Goal: Obtain resource: Obtain resource

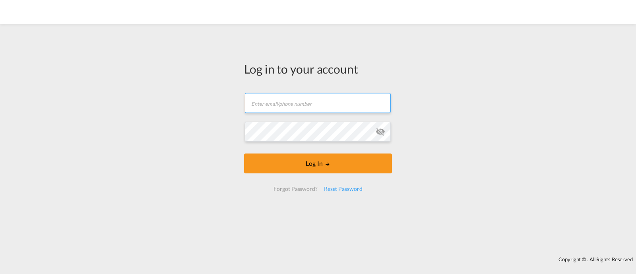
type input "[EMAIL_ADDRESS][DOMAIN_NAME]"
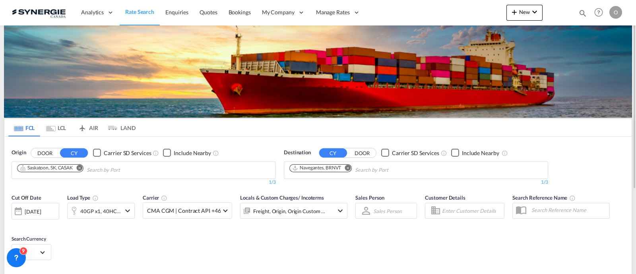
click at [580, 10] on md-icon "icon-magnify" at bounding box center [582, 13] width 9 height 9
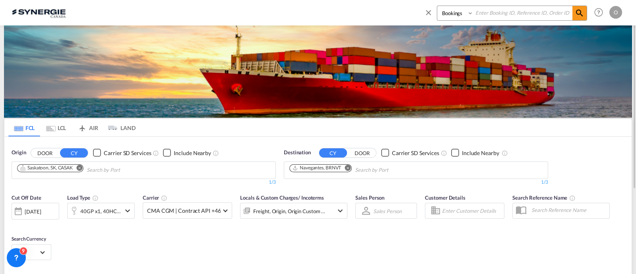
click at [457, 18] on select "Bookings Quotes Enquiries" at bounding box center [456, 13] width 38 height 14
select select "Quotes"
click at [437, 6] on select "Bookings Quotes Enquiries" at bounding box center [456, 13] width 38 height 14
click at [503, 15] on input at bounding box center [522, 13] width 99 height 14
paste input "SYC000013199"
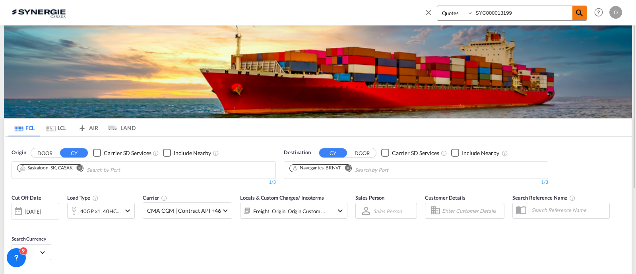
type input "SYC000013199"
click at [574, 10] on md-icon "icon-magnify" at bounding box center [579, 13] width 10 height 10
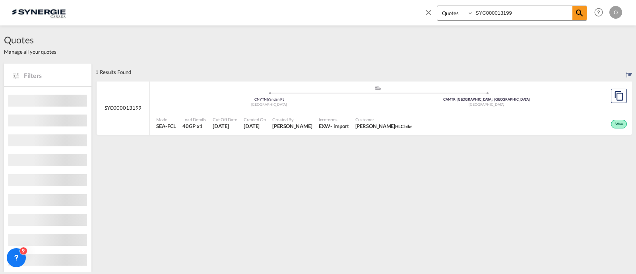
click at [333, 135] on md-content "SYC000013199 .a{fill:#aaa8ad;} .a{fill:#aaa8ad;} CNYTN | Yantian Pt China CAMTR…" at bounding box center [363, 111] width 536 height 60
click at [327, 117] on span "Incoterms" at bounding box center [334, 119] width 30 height 6
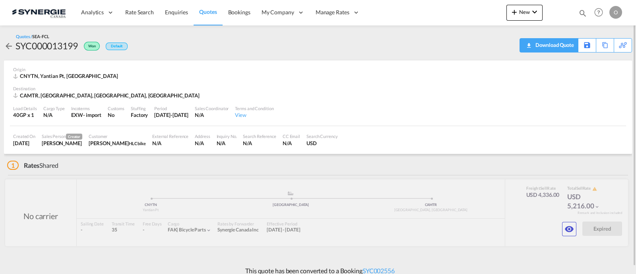
click at [563, 47] on div "Download Quote" at bounding box center [553, 45] width 41 height 13
click at [444, 80] on div "Origin CNYTN, Yantian Pt, Asia Pacific" at bounding box center [317, 72] width 609 height 25
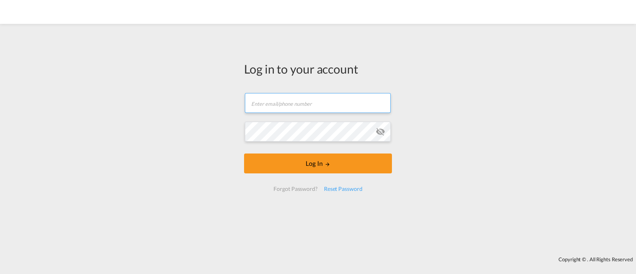
type input "[EMAIL_ADDRESS][DOMAIN_NAME]"
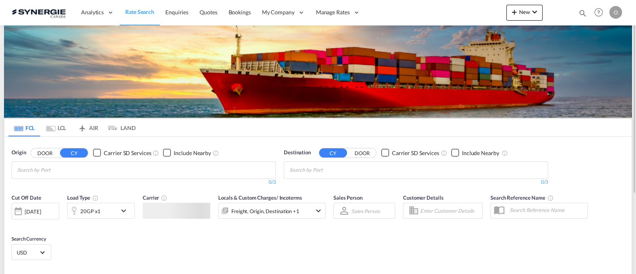
drag, startPoint x: 582, startPoint y: 12, endPoint x: 564, endPoint y: 14, distance: 18.4
click at [582, 11] on md-icon "icon-magnify" at bounding box center [582, 13] width 9 height 9
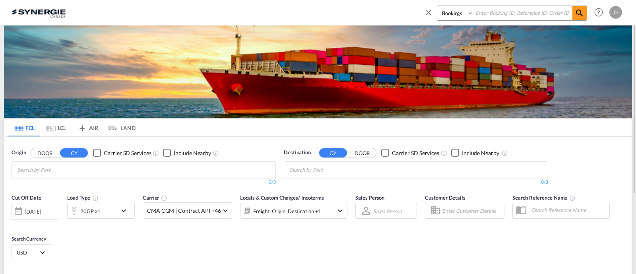
click at [454, 16] on select "Bookings Quotes Enquiries" at bounding box center [456, 13] width 38 height 14
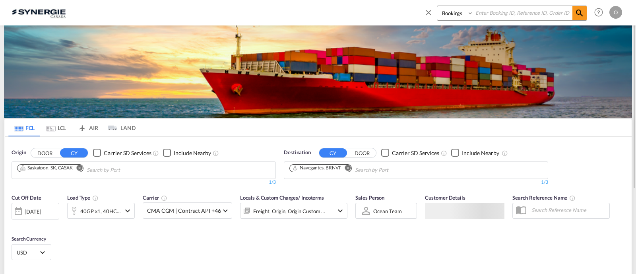
select select "Quotes"
click at [437, 6] on select "Bookings Quotes Enquiries" at bounding box center [456, 13] width 38 height 14
click at [469, 19] on select "Bookings Quotes Enquiries" at bounding box center [456, 13] width 38 height 14
click at [472, 14] on select "Bookings Quotes Enquiries" at bounding box center [456, 13] width 38 height 14
click at [474, 13] on select "Bookings Quotes Enquiries" at bounding box center [456, 13] width 38 height 14
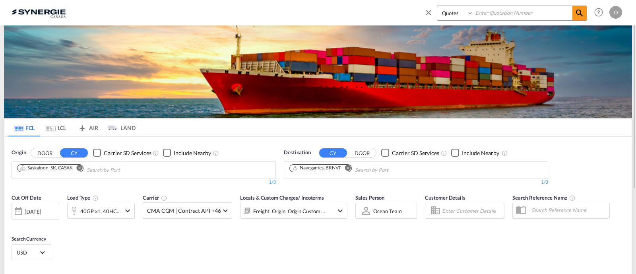
click at [485, 12] on input at bounding box center [522, 13] width 99 height 14
paste input "SYC000013400"
type input "SYC000013400"
click at [582, 13] on md-icon "icon-magnify" at bounding box center [579, 13] width 10 height 10
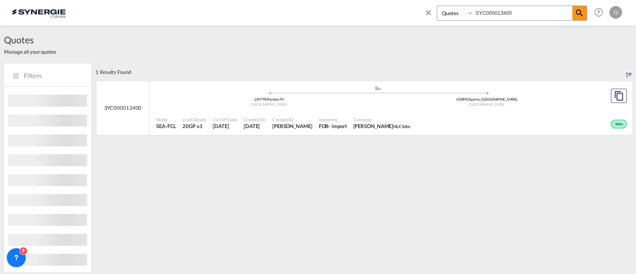
click at [373, 119] on span "Customer" at bounding box center [381, 119] width 57 height 6
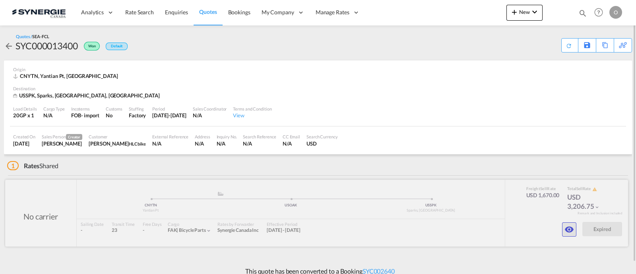
click at [567, 231] on md-icon "icon-eye" at bounding box center [569, 229] width 10 height 10
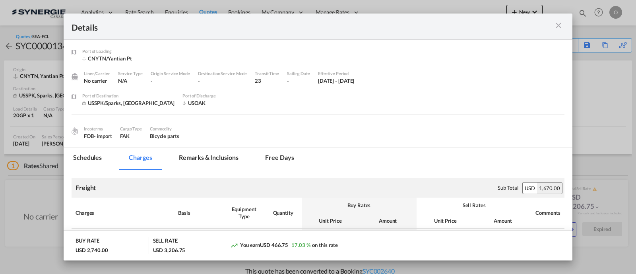
click at [214, 154] on md-tab-item "Remarks & Inclusions" at bounding box center [208, 159] width 78 height 22
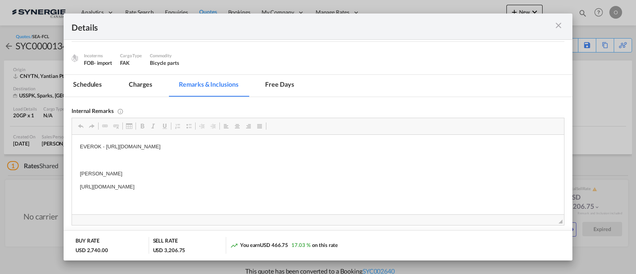
scroll to position [76, 0]
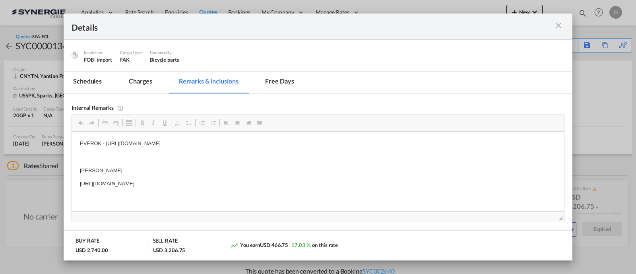
click at [563, 27] on md-icon "icon-close m-3 fg-AAA8AD cursor" at bounding box center [558, 26] width 10 height 10
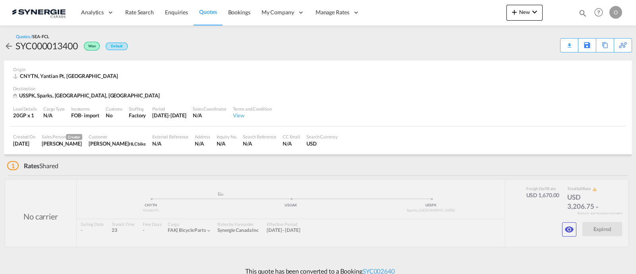
scroll to position [37, 0]
drag, startPoint x: 598, startPoint y: 5, endPoint x: 584, endPoint y: 12, distance: 15.6
click at [585, 12] on div "Bookings Quotes Enquiries Help Resources Product Release O My Profile Logout" at bounding box center [598, 12] width 50 height 25
click at [584, 12] on md-icon "icon-magnify" at bounding box center [582, 13] width 9 height 9
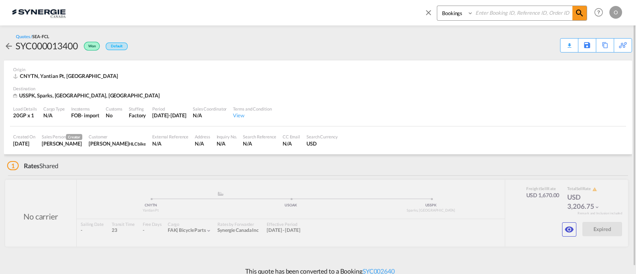
click at [485, 12] on input at bounding box center [522, 13] width 99 height 14
paste input "SYC000013199"
type input "SYC000013199"
click at [459, 21] on div "Bookings Quotes Enquiries SYC000013199" at bounding box center [505, 15] width 163 height 19
click at [459, 19] on select "Bookings Quotes Enquiries" at bounding box center [456, 13] width 38 height 14
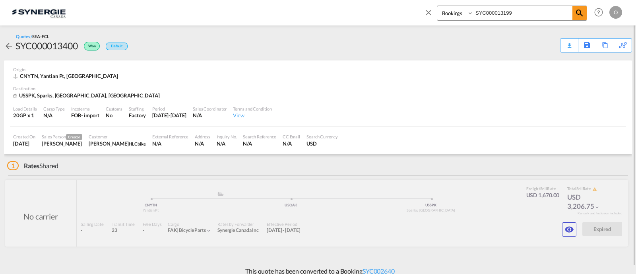
select select "Quotes"
click at [437, 6] on select "Bookings Quotes Enquiries" at bounding box center [456, 13] width 38 height 14
click at [497, 12] on input "SYC000013199" at bounding box center [522, 13] width 99 height 14
click at [588, 13] on div "Bookings Quotes Enquiries SYC000013199 Help Resources Product Release O My Prof…" at bounding box center [521, 12] width 205 height 25
click at [574, 14] on md-icon "icon-magnify" at bounding box center [579, 13] width 10 height 10
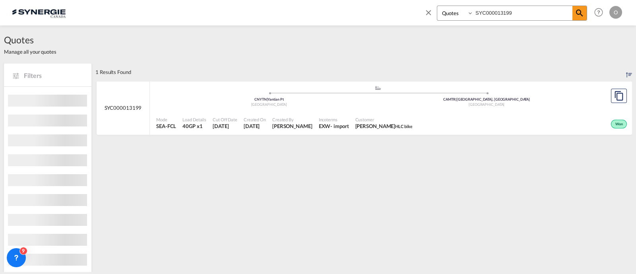
click at [441, 119] on div "Won" at bounding box center [521, 123] width 213 height 20
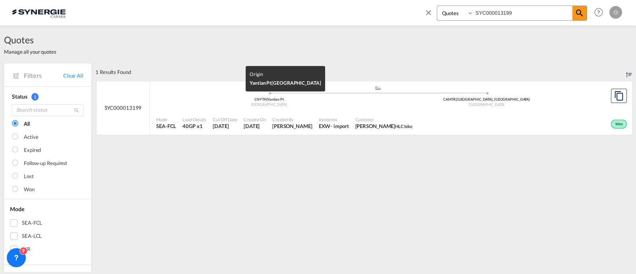
click at [307, 107] on div ".a{fill:#aaa8ad;} .a{fill:#aaa8ad;} CNYTN | Yantian Pt China CAMTR | Montreal, …" at bounding box center [377, 97] width 443 height 24
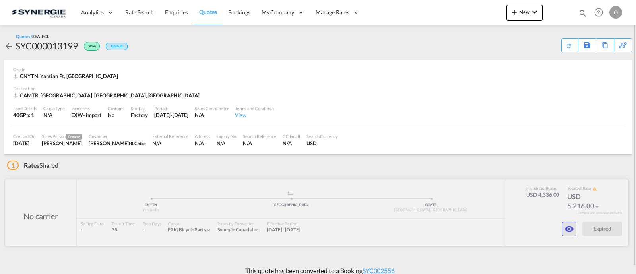
click at [570, 225] on md-icon "icon-eye" at bounding box center [569, 229] width 10 height 10
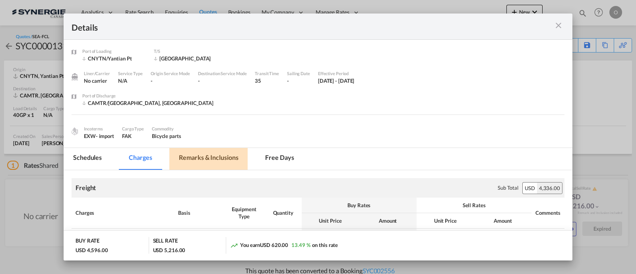
click at [223, 155] on md-tab-item "Remarks & Inclusions" at bounding box center [208, 159] width 78 height 22
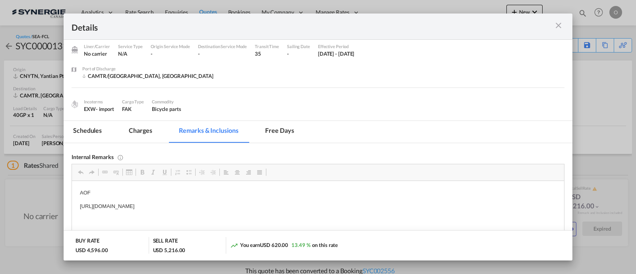
scroll to position [60, 0]
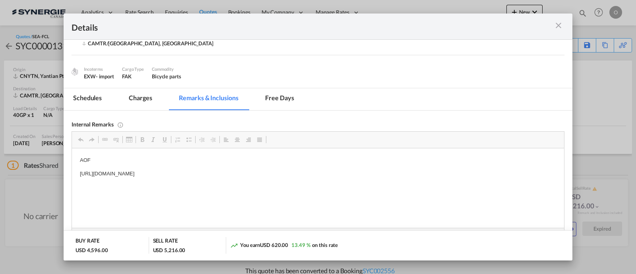
click at [562, 25] on md-icon "icon-close m-3 fg-AAA8AD cursor" at bounding box center [558, 26] width 10 height 10
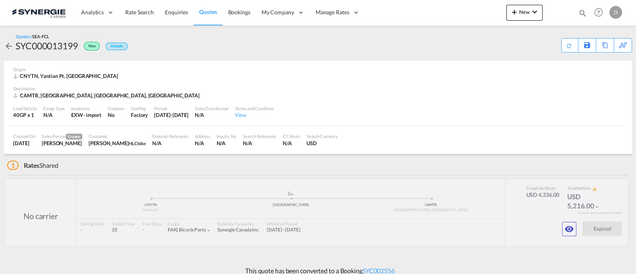
scroll to position [37, 0]
click at [561, 48] on div "Download Quote" at bounding box center [553, 45] width 41 height 13
click at [587, 15] on div "Bookings Quotes Enquiries Help Resources Product Release O My Profile Logout" at bounding box center [598, 12] width 50 height 25
click at [583, 12] on md-icon "icon-magnify" at bounding box center [582, 13] width 9 height 9
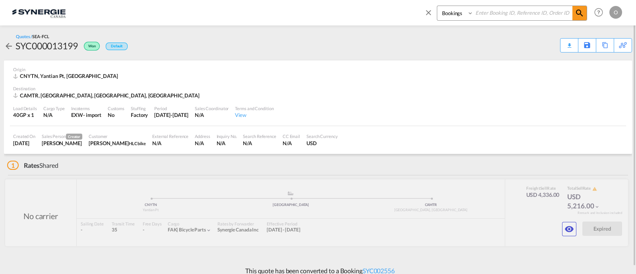
click at [443, 17] on select "Bookings Quotes Enquiries" at bounding box center [456, 13] width 38 height 14
select select "Quotes"
click at [437, 6] on select "Bookings Quotes Enquiries" at bounding box center [456, 13] width 38 height 14
click at [485, 19] on input at bounding box center [522, 13] width 99 height 14
paste input "SYC000014495"
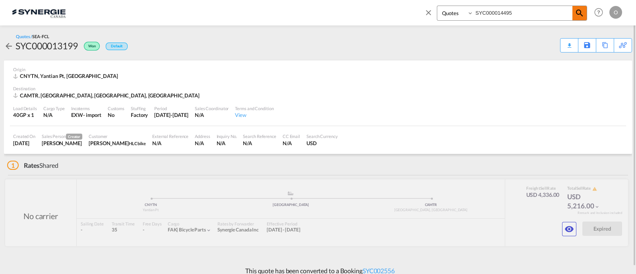
type input "SYC000014495"
click at [580, 15] on md-icon "icon-magnify" at bounding box center [579, 13] width 10 height 10
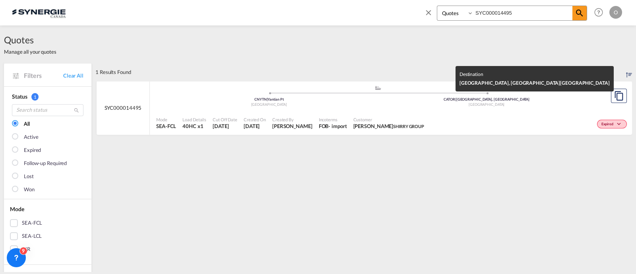
click at [378, 108] on div ".a{fill:#aaa8ad;} .a{fill:#aaa8ad;} CNYTN | Yantian Pt China CATOR | Toronto, O…" at bounding box center [377, 98] width 443 height 26
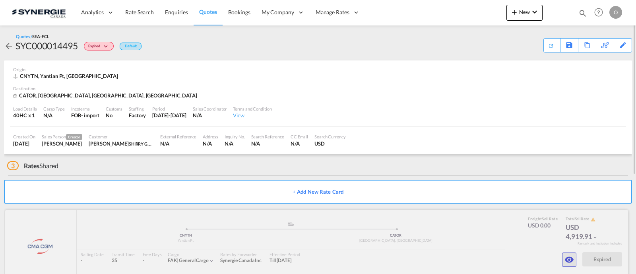
click at [574, 257] on button "button" at bounding box center [569, 259] width 14 height 14
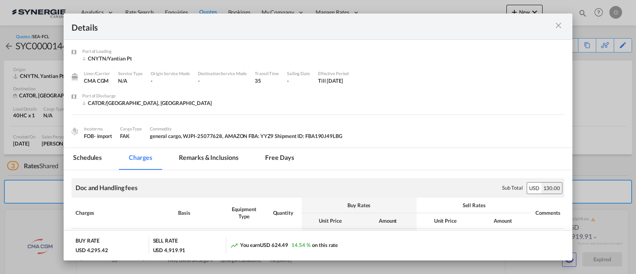
click at [217, 159] on md-tab-item "Remarks & Inclusions" at bounding box center [208, 159] width 78 height 22
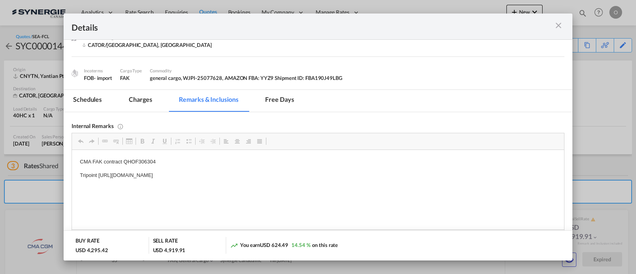
scroll to position [93, 0]
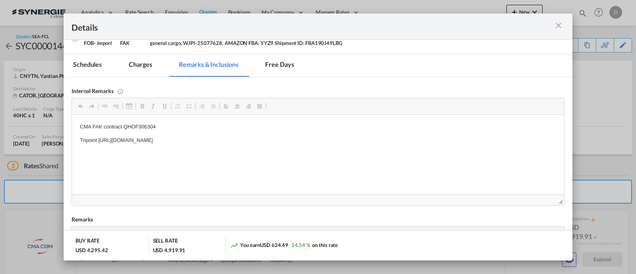
drag, startPoint x: 309, startPoint y: 141, endPoint x: 294, endPoint y: 143, distance: 15.1
drag, startPoint x: 302, startPoint y: 141, endPoint x: 98, endPoint y: 140, distance: 204.6
click at [98, 140] on p "Tripoint [URL][DOMAIN_NAME]" at bounding box center [318, 140] width 476 height 8
click at [118, 148] on span "Copy" at bounding box center [124, 147] width 25 height 12
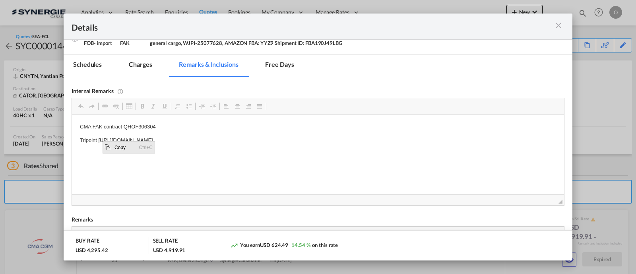
copy p "[URL][DOMAIN_NAME]"
